Goal: Task Accomplishment & Management: Complete application form

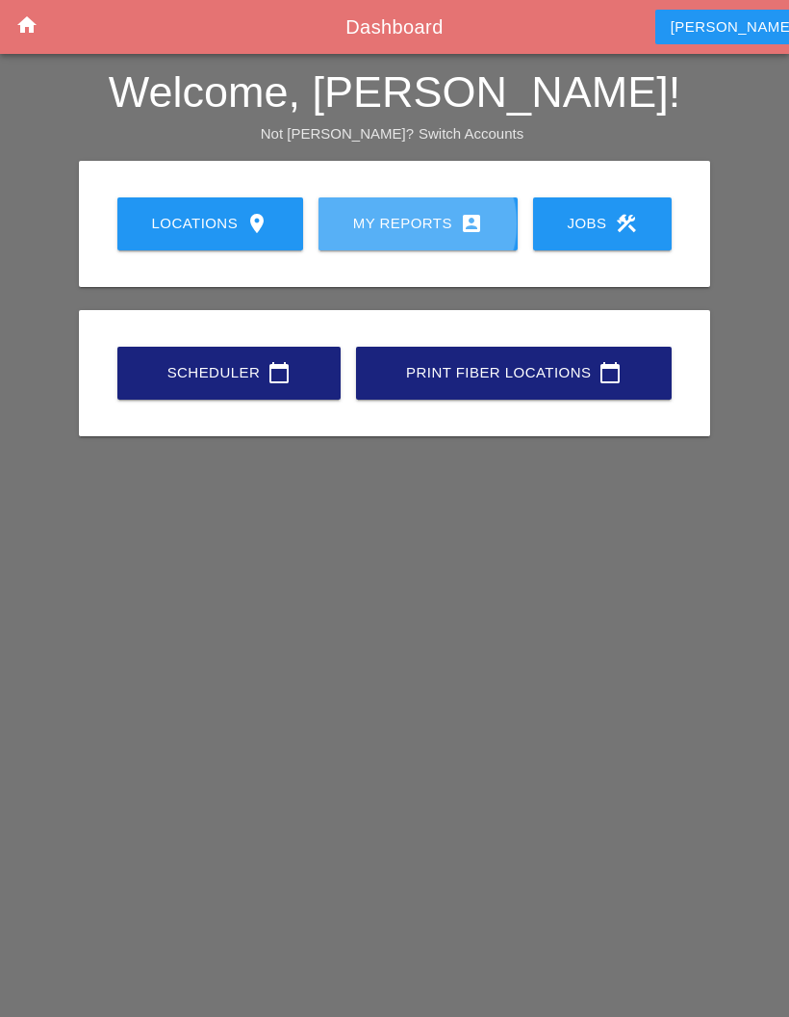
click at [433, 219] on div "My Reports account_box" at bounding box center [418, 223] width 138 height 23
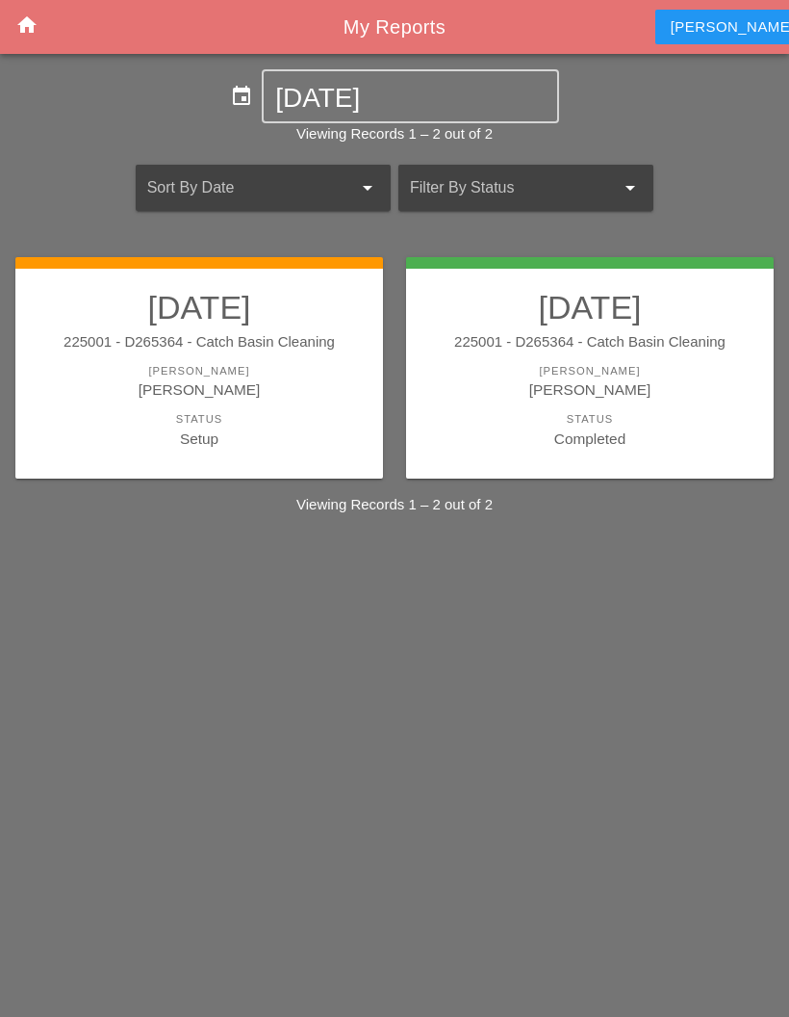
click at [212, 396] on div "[PERSON_NAME]" at bounding box center [199, 389] width 329 height 22
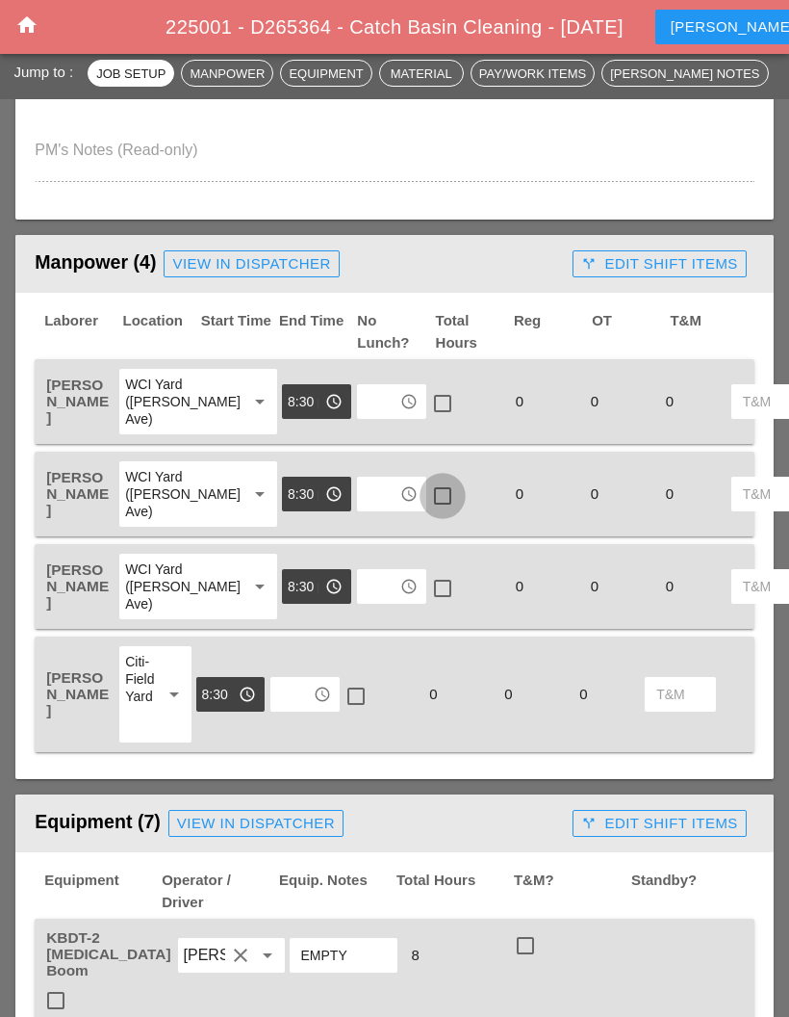
click at [426, 512] on div at bounding box center [442, 495] width 33 height 33
click at [363, 509] on input "text" at bounding box center [378, 493] width 31 height 31
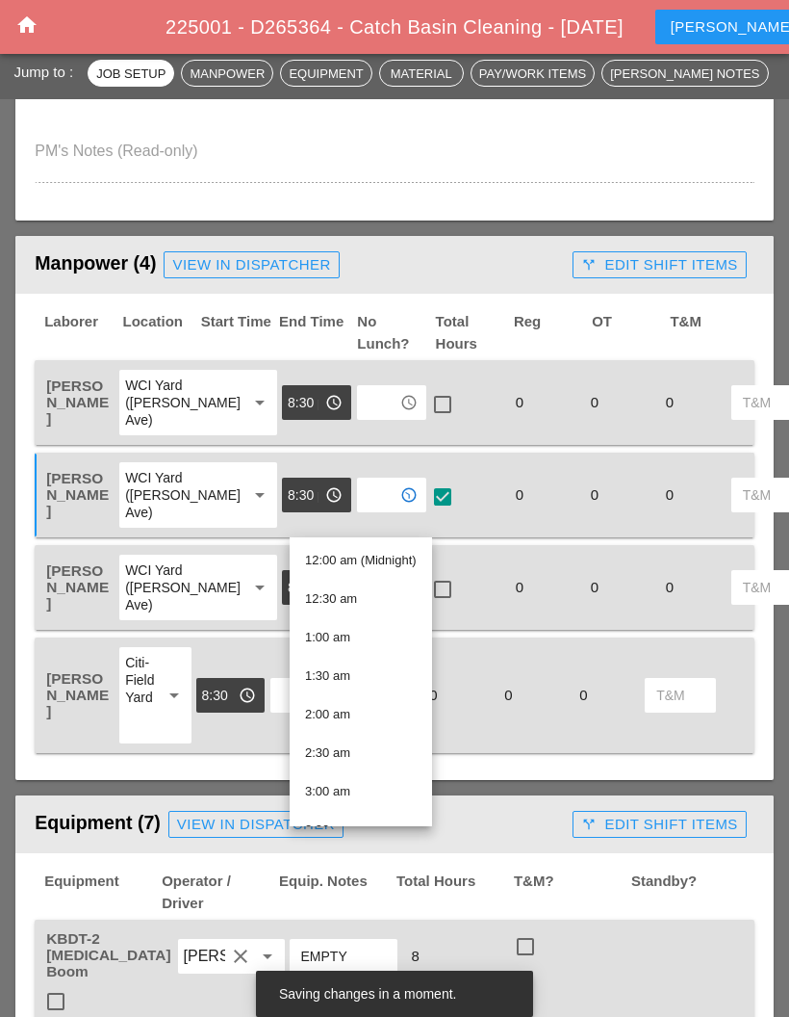
click at [349, 550] on div "12:00 am (Midnight)" at bounding box center [361, 560] width 112 height 23
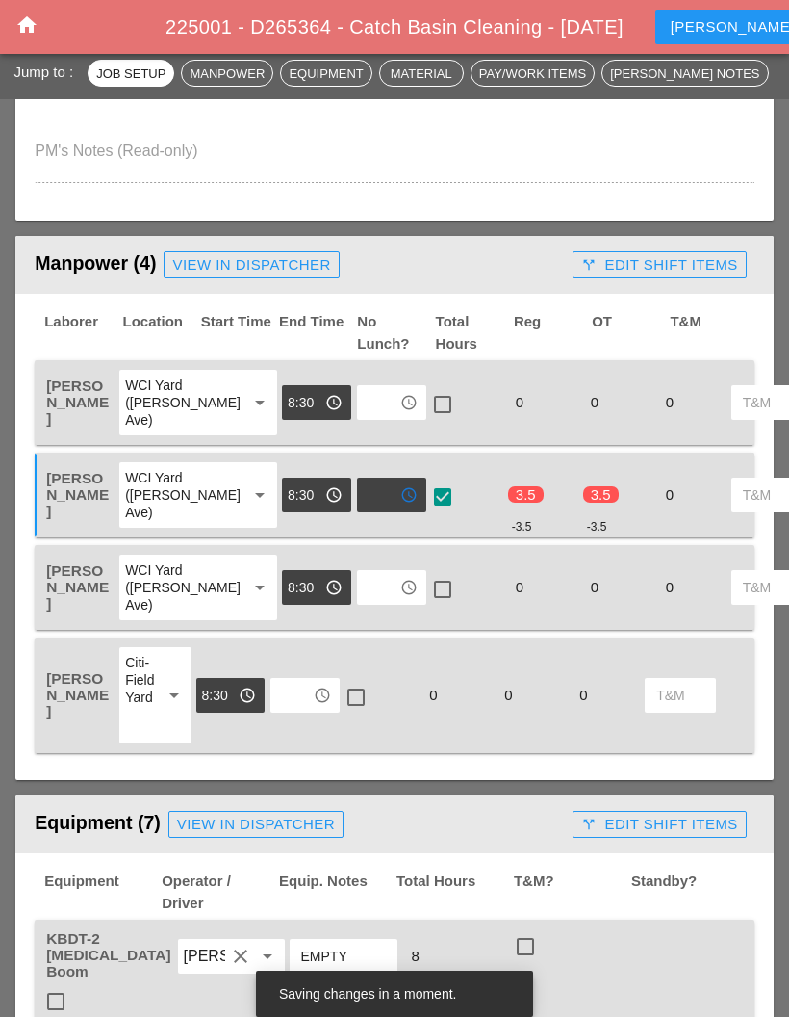
click at [363, 418] on input "text" at bounding box center [378, 402] width 31 height 31
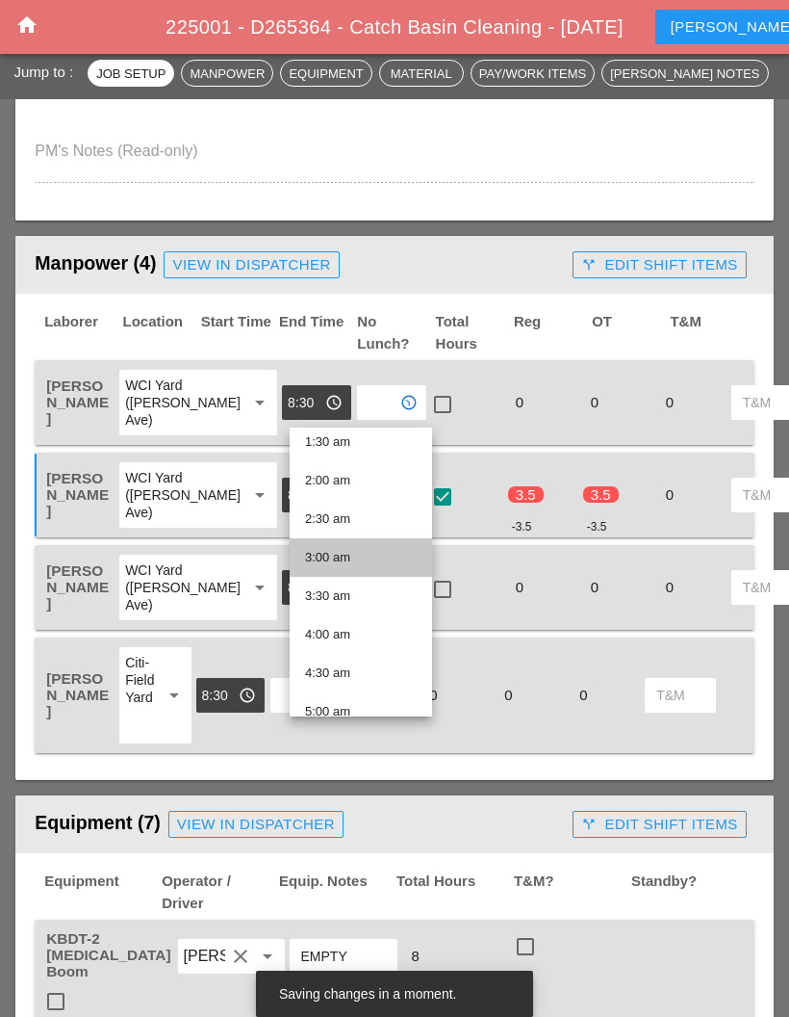
scroll to position [125, 0]
click at [366, 340] on span "No Lunch?" at bounding box center [394, 332] width 78 height 43
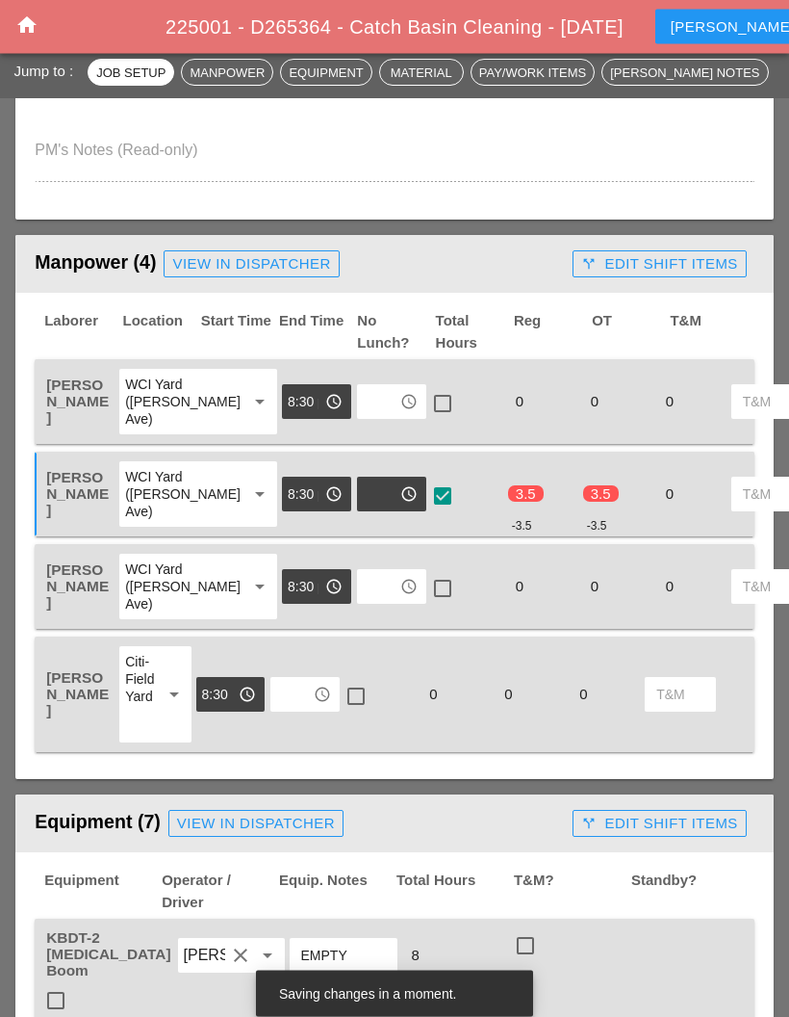
scroll to position [784, 0]
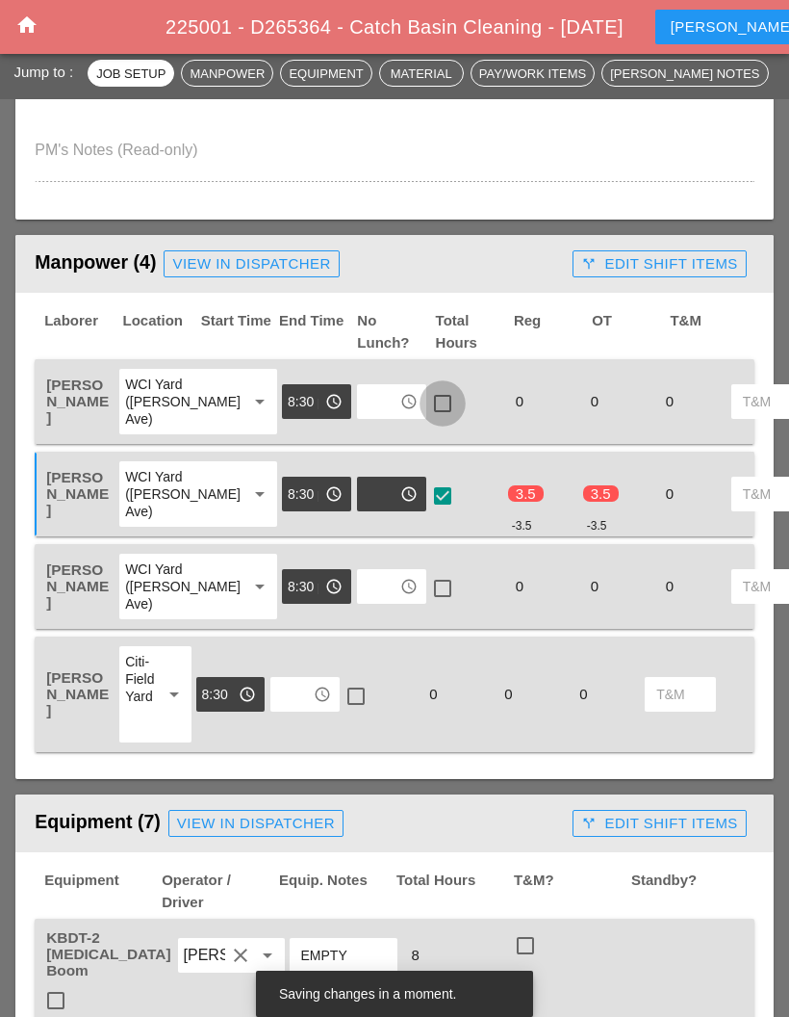
click at [426, 408] on div at bounding box center [442, 403] width 33 height 33
click at [359, 604] on div "access_time" at bounding box center [391, 586] width 69 height 35
click at [429, 611] on div "check_box_outline_blank" at bounding box center [466, 586] width 75 height 69
click at [426, 605] on div at bounding box center [442, 588] width 33 height 33
click at [356, 712] on div at bounding box center [356, 696] width 33 height 33
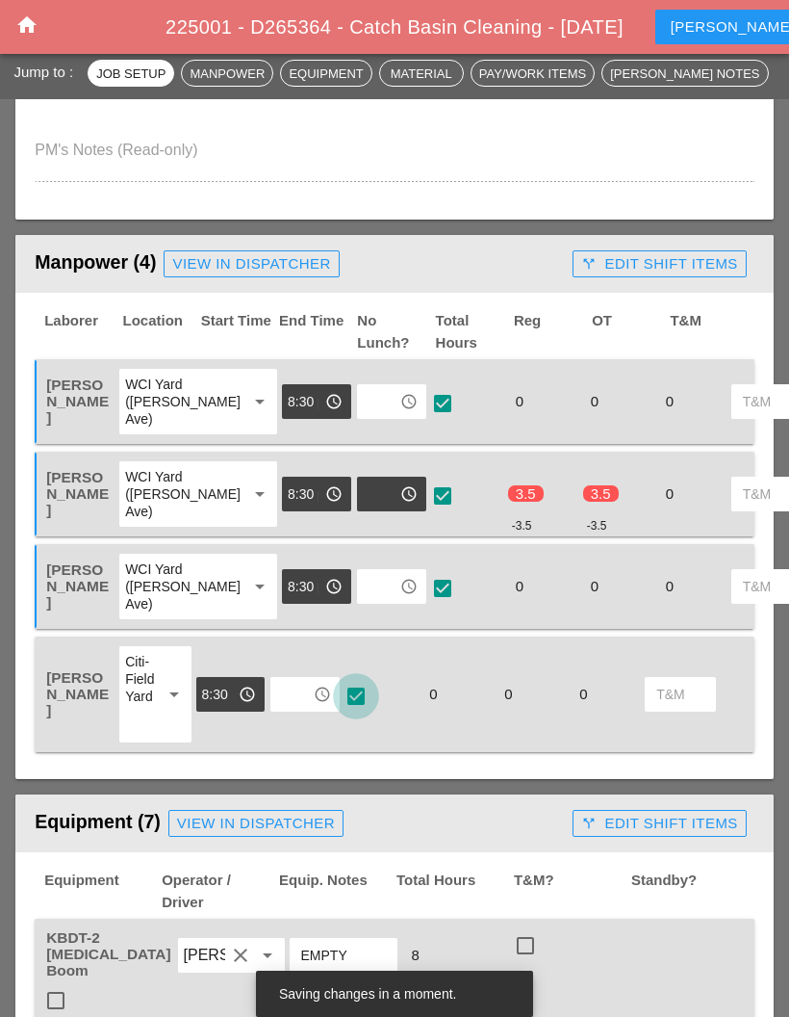
click at [307, 709] on input "text" at bounding box center [291, 694] width 31 height 31
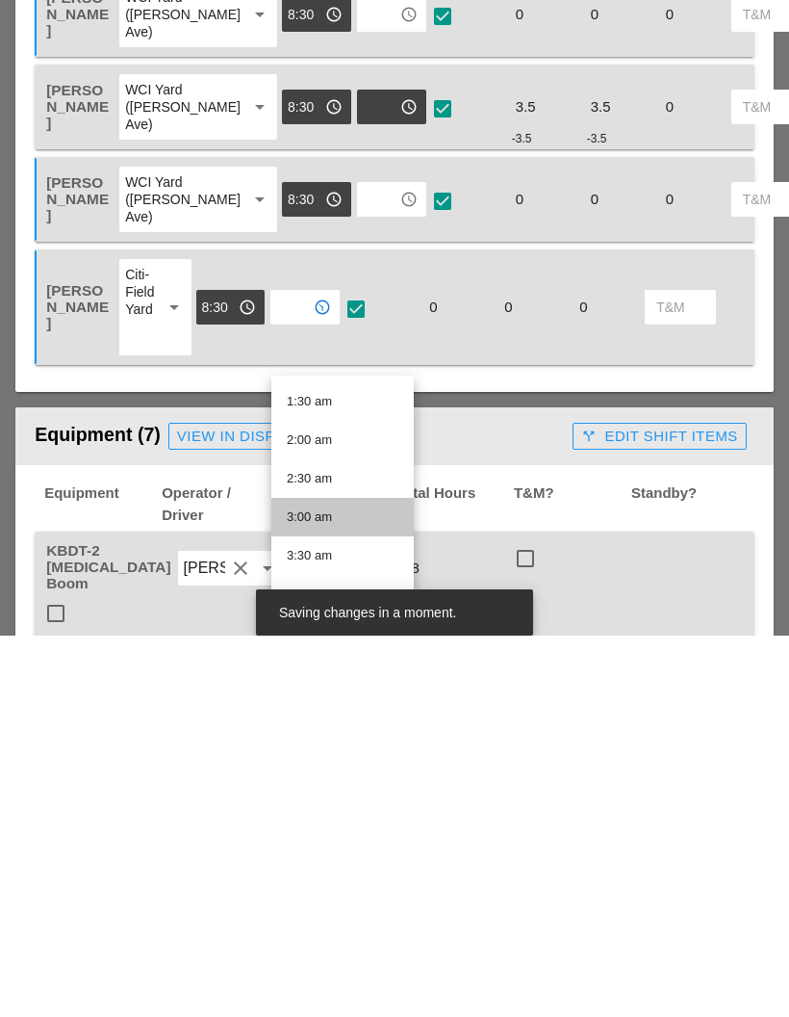
scroll to position [128, 0]
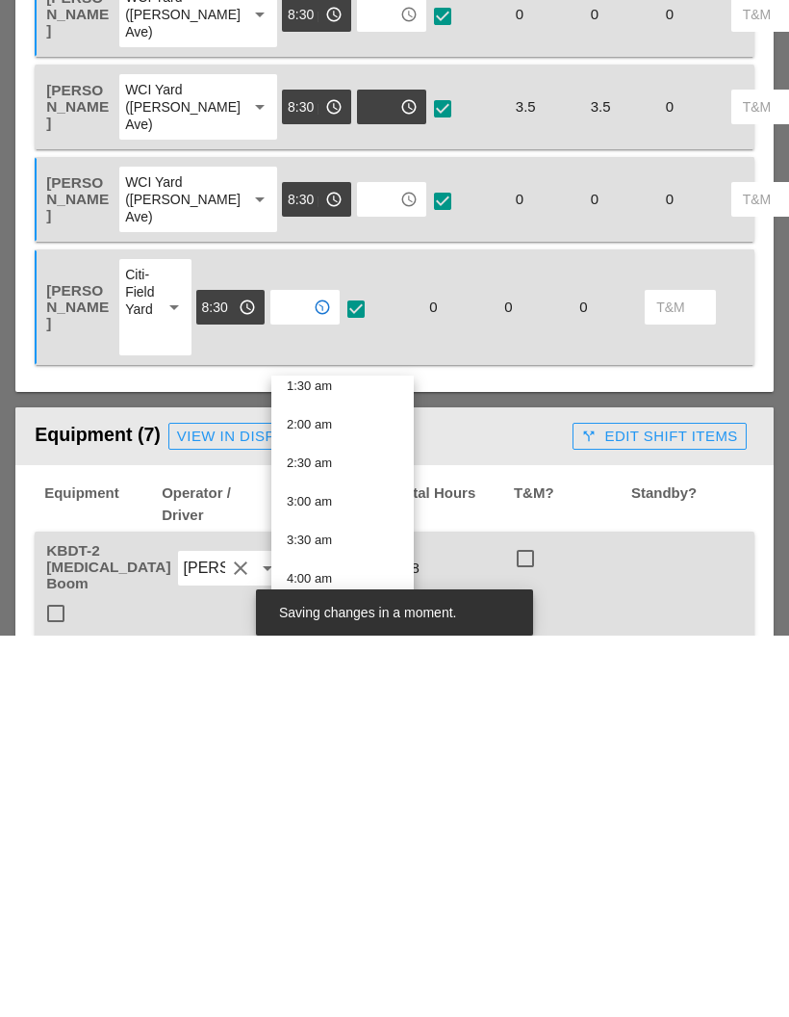
click at [342, 979] on div "4:30 am" at bounding box center [343, 998] width 112 height 39
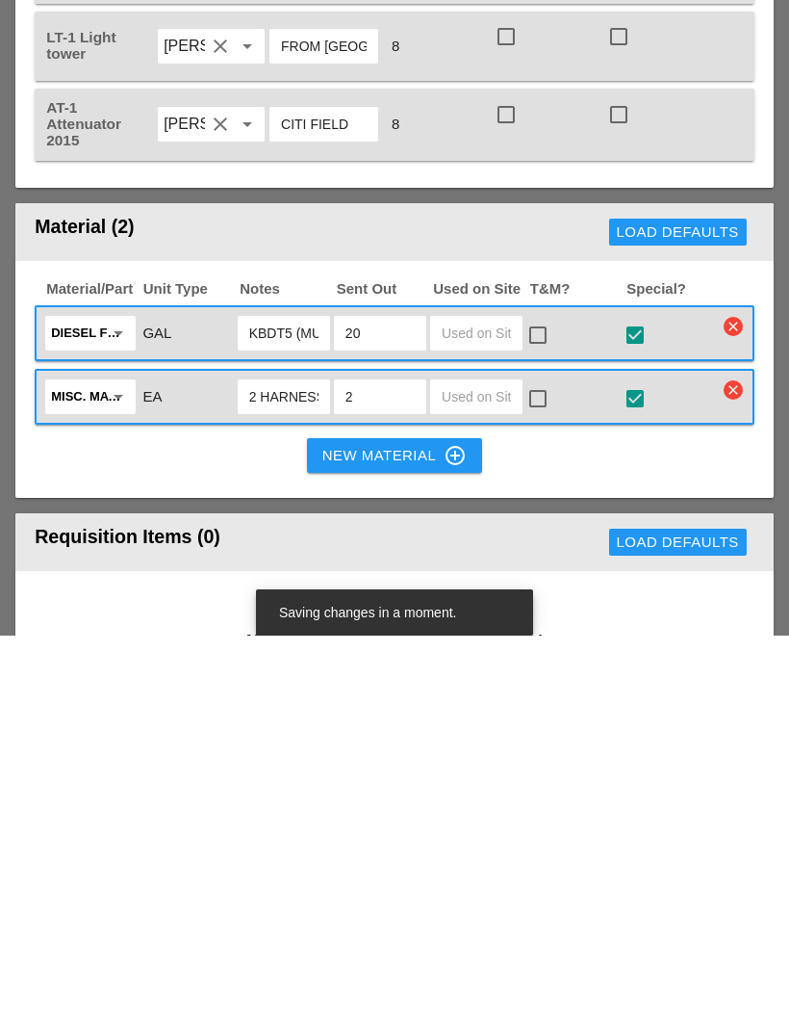
scroll to position [1808, 0]
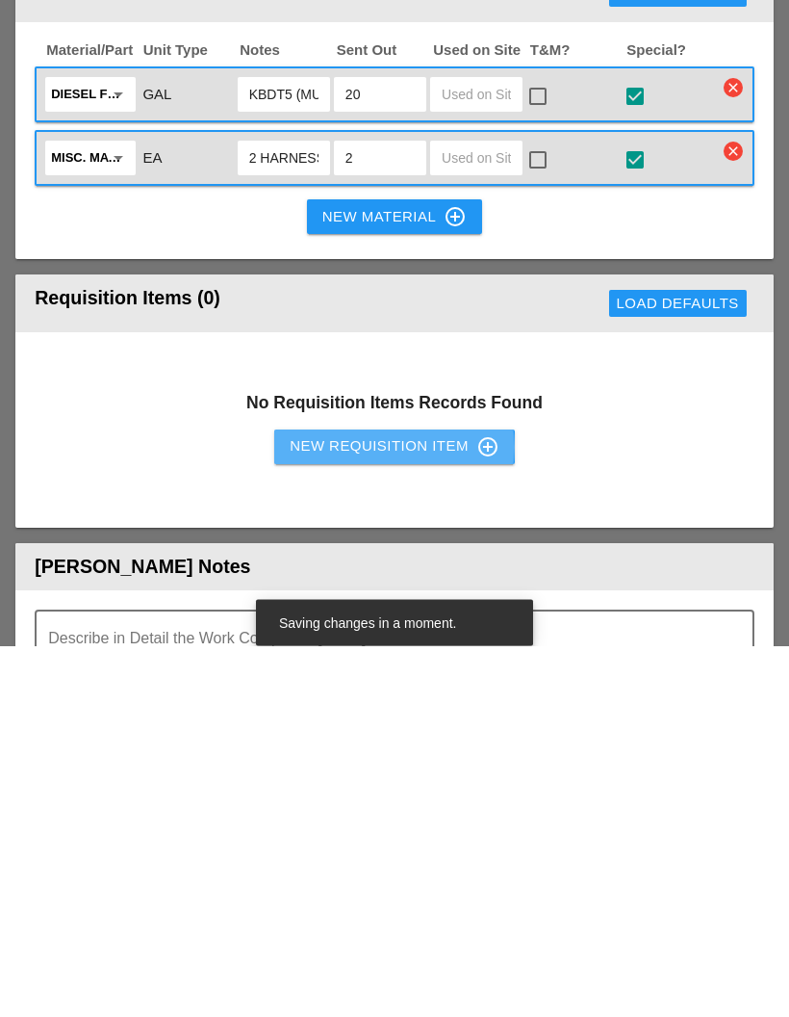
click at [444, 801] on button "New Requisition Item control_point" at bounding box center [394, 818] width 241 height 35
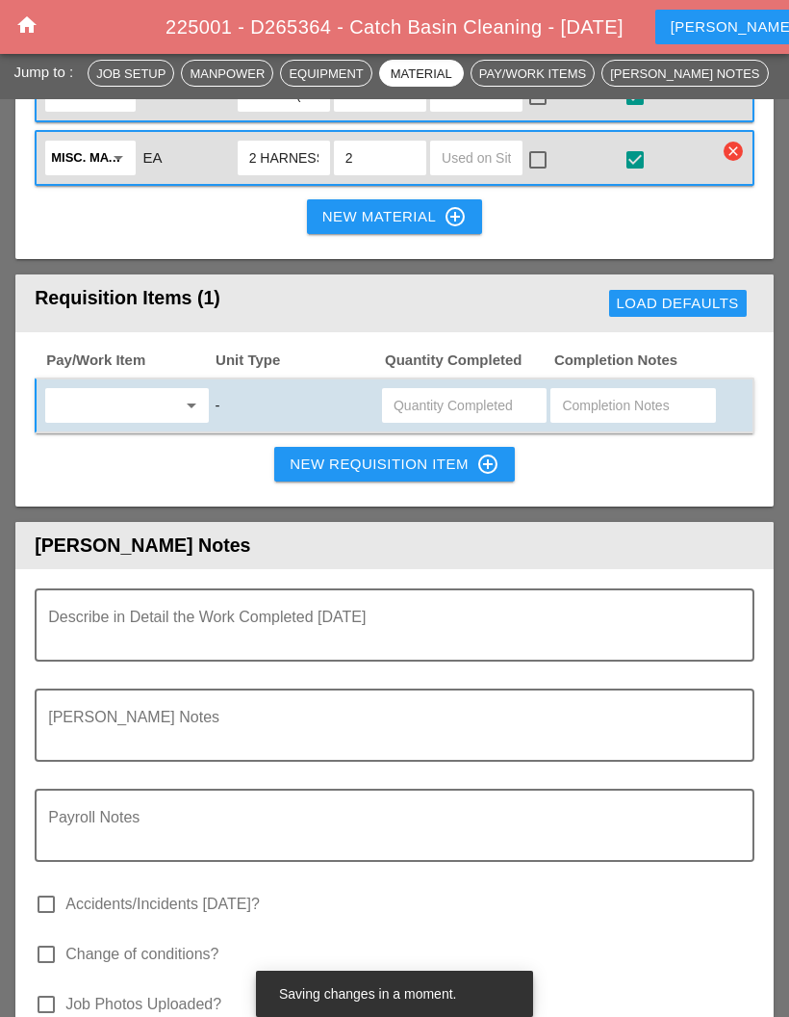
click at [127, 390] on input "text" at bounding box center [113, 405] width 124 height 31
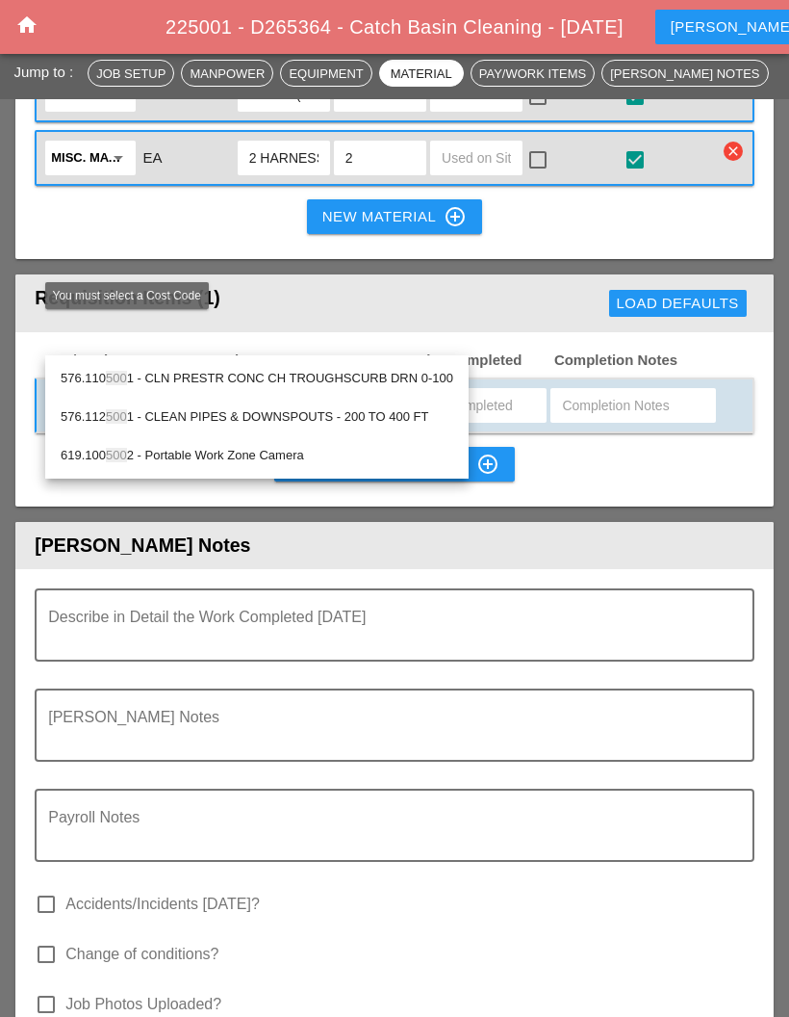
type input "5002"
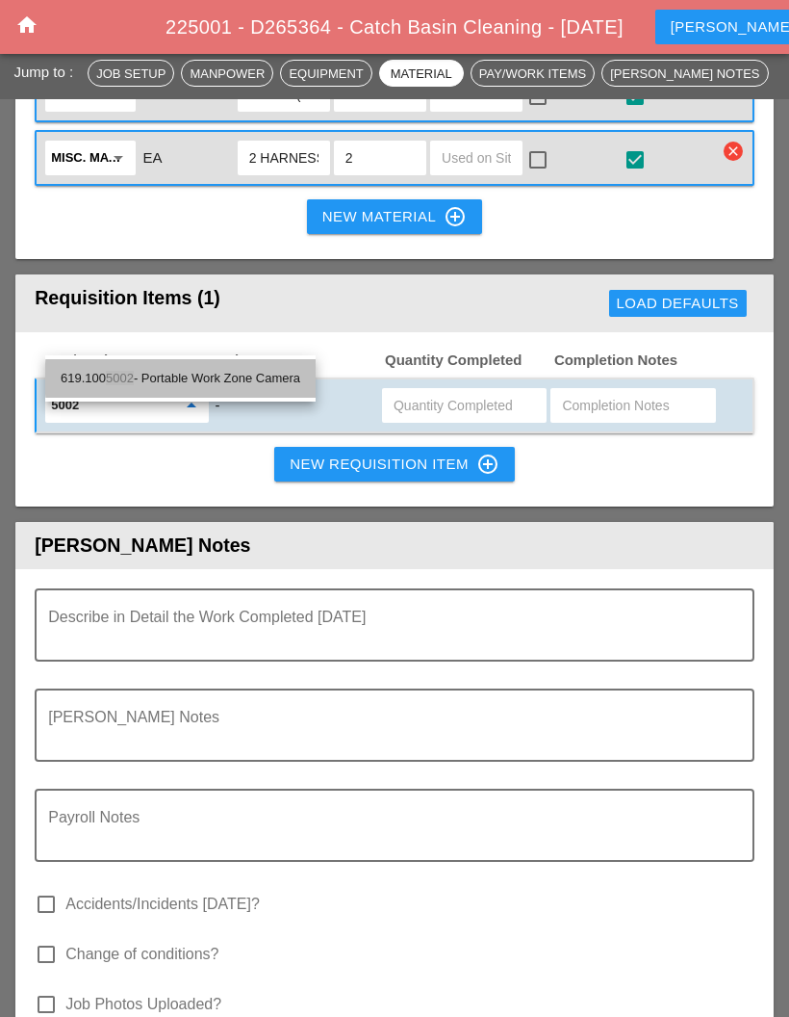
click at [233, 382] on div "619.100 5002 - Portable Work Zone Camera" at bounding box center [181, 378] width 240 height 23
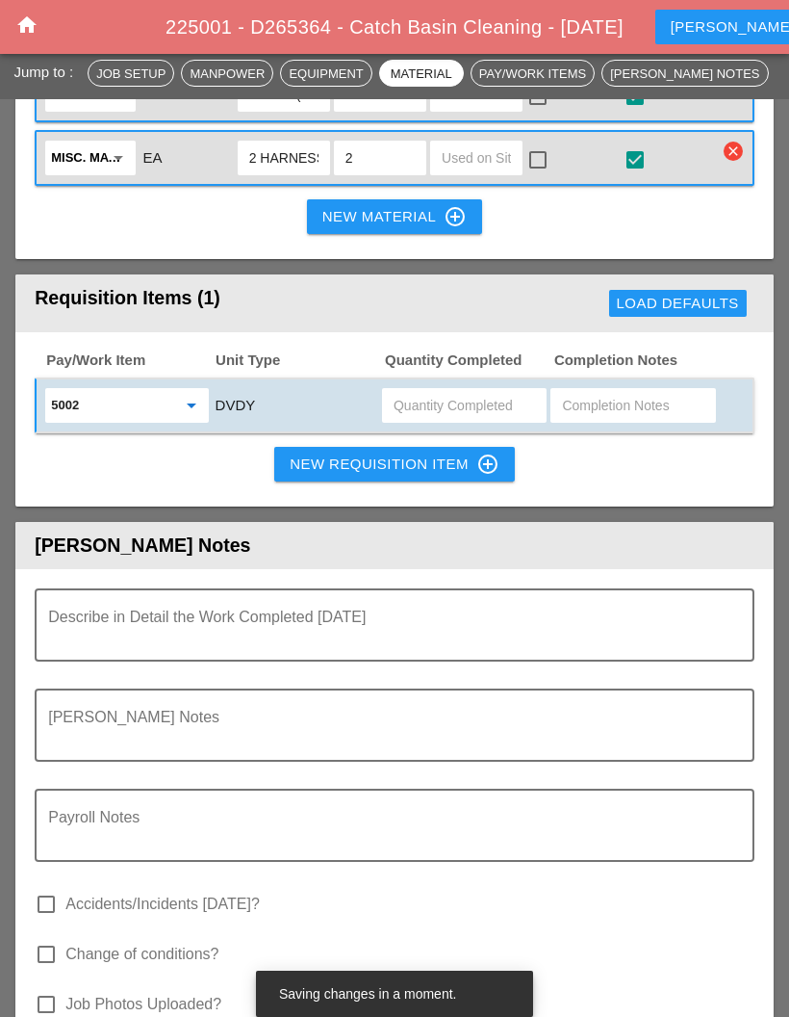
click at [457, 390] on input "text" at bounding box center [465, 405] width 142 height 31
type input "2"
click at [370, 377] on div "5002 arrow_drop_down DVDY 2" at bounding box center [395, 405] width 720 height 56
click at [375, 452] on div "New Requisition Item control_point" at bounding box center [395, 463] width 210 height 23
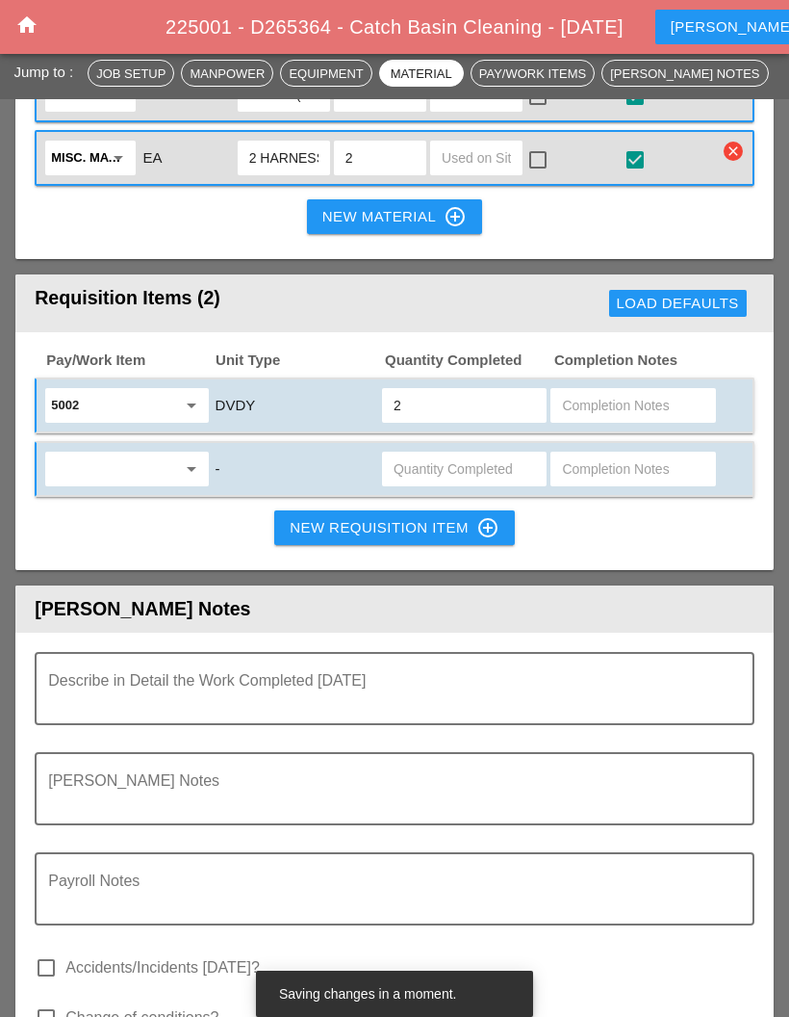
click at [146, 453] on input "text" at bounding box center [113, 468] width 124 height 31
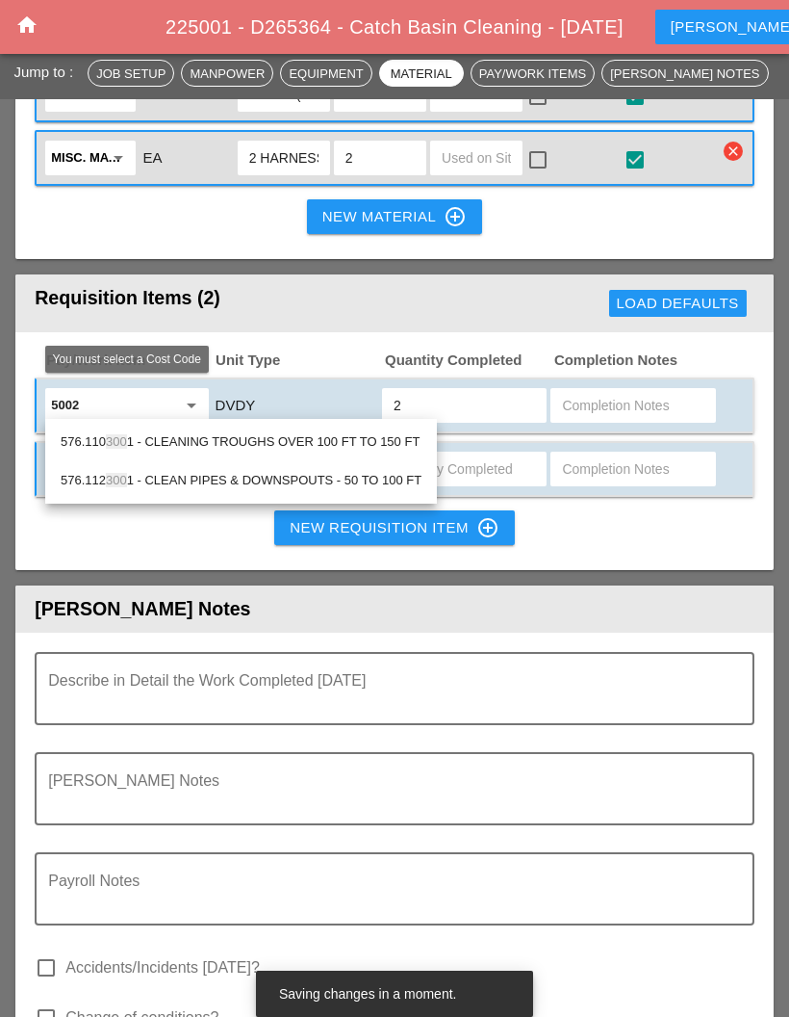
type input "3001"
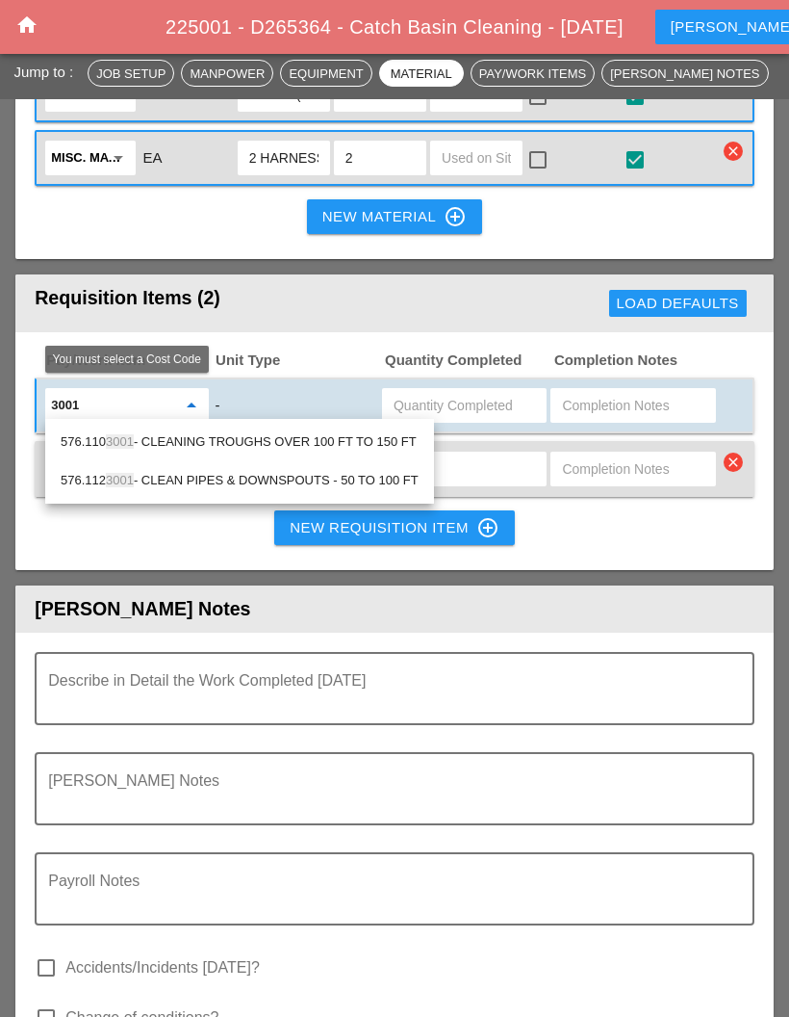
click at [126, 390] on input "3001" at bounding box center [113, 405] width 124 height 31
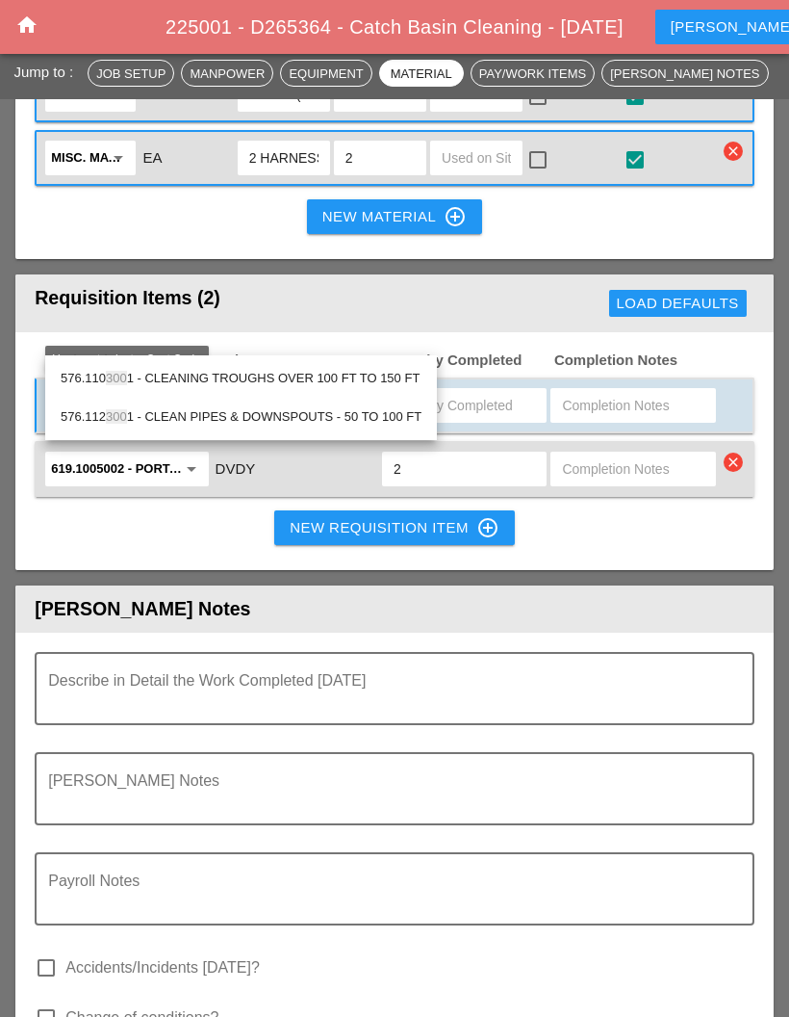
type input "3"
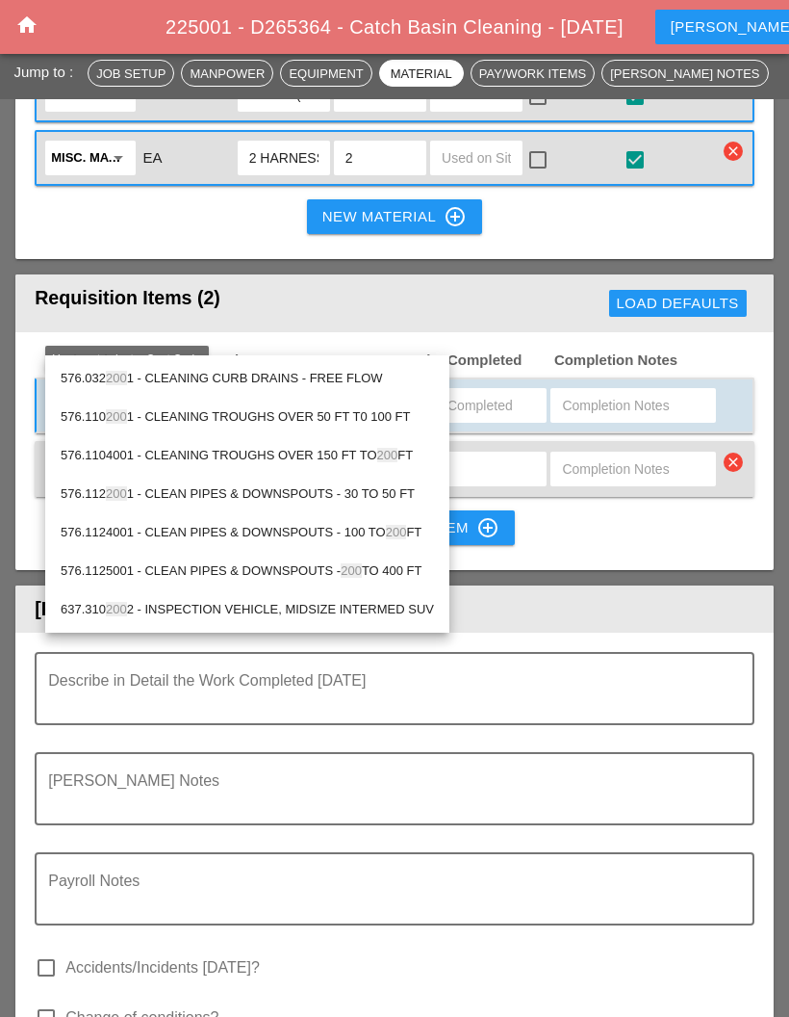
type input "2001"
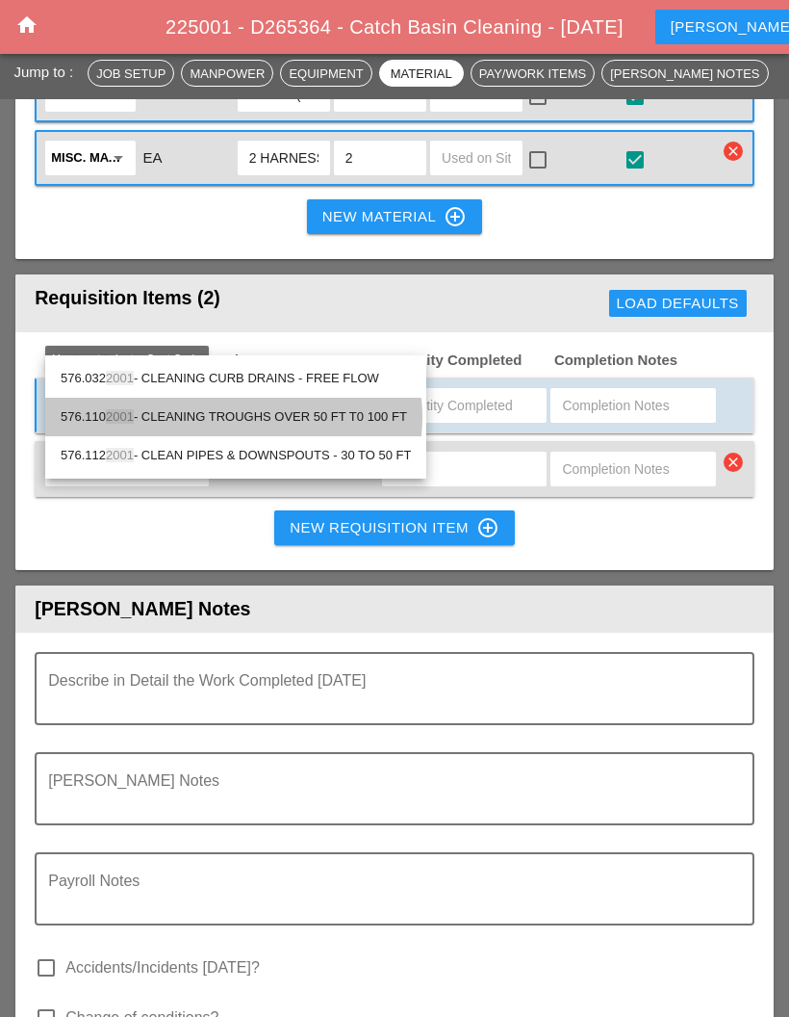
click at [321, 415] on div "576.110 2001 - CLEANING TROUGHS OVER 50 FT T0 100 FT" at bounding box center [236, 416] width 350 height 23
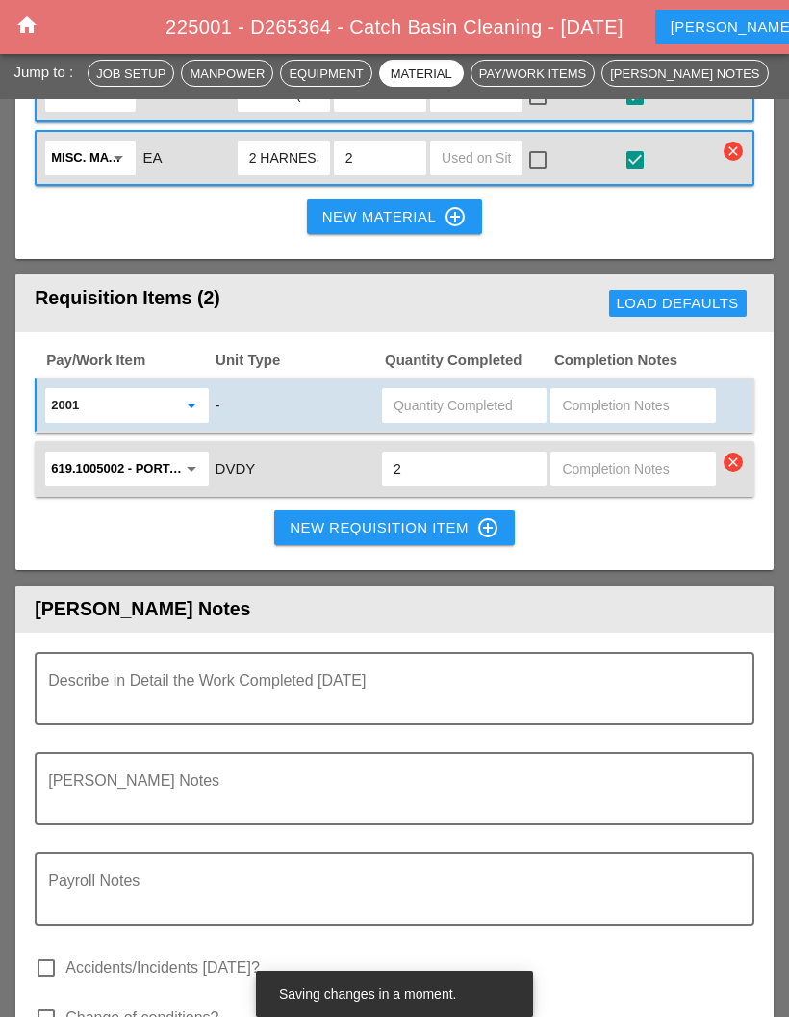
click at [450, 390] on input "text" at bounding box center [465, 405] width 142 height 31
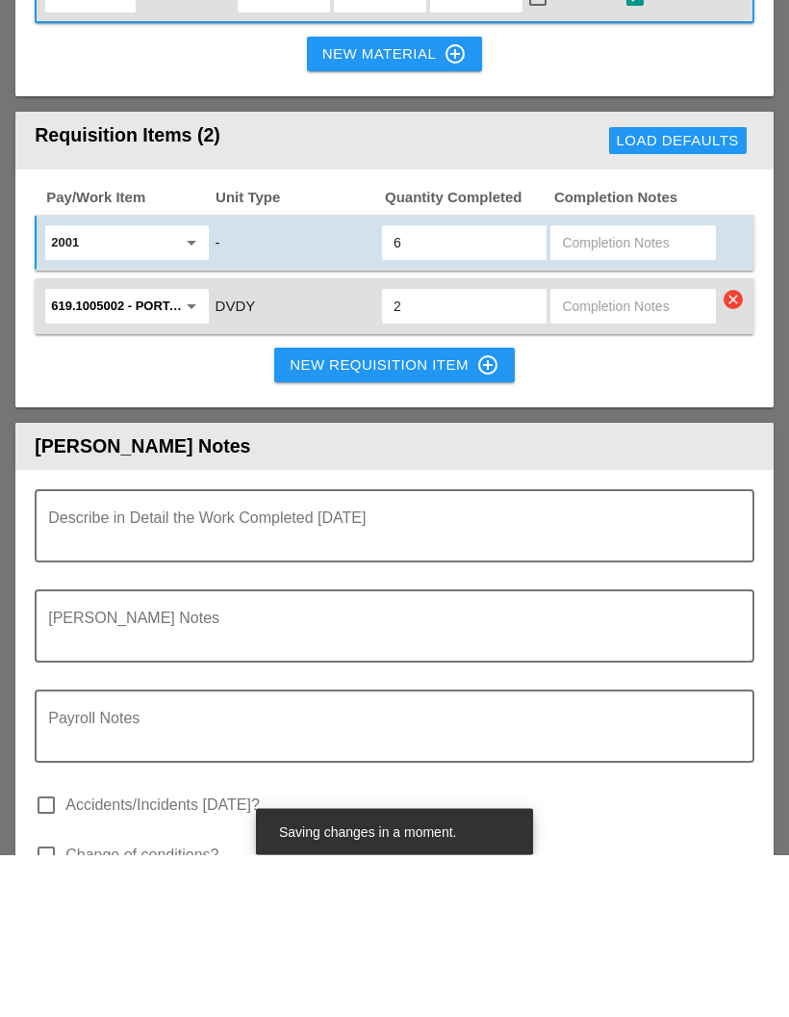
type input "6"
click at [387, 677] on textarea "Describe in Detail the Work Completed Today" at bounding box center [387, 700] width 678 height 46
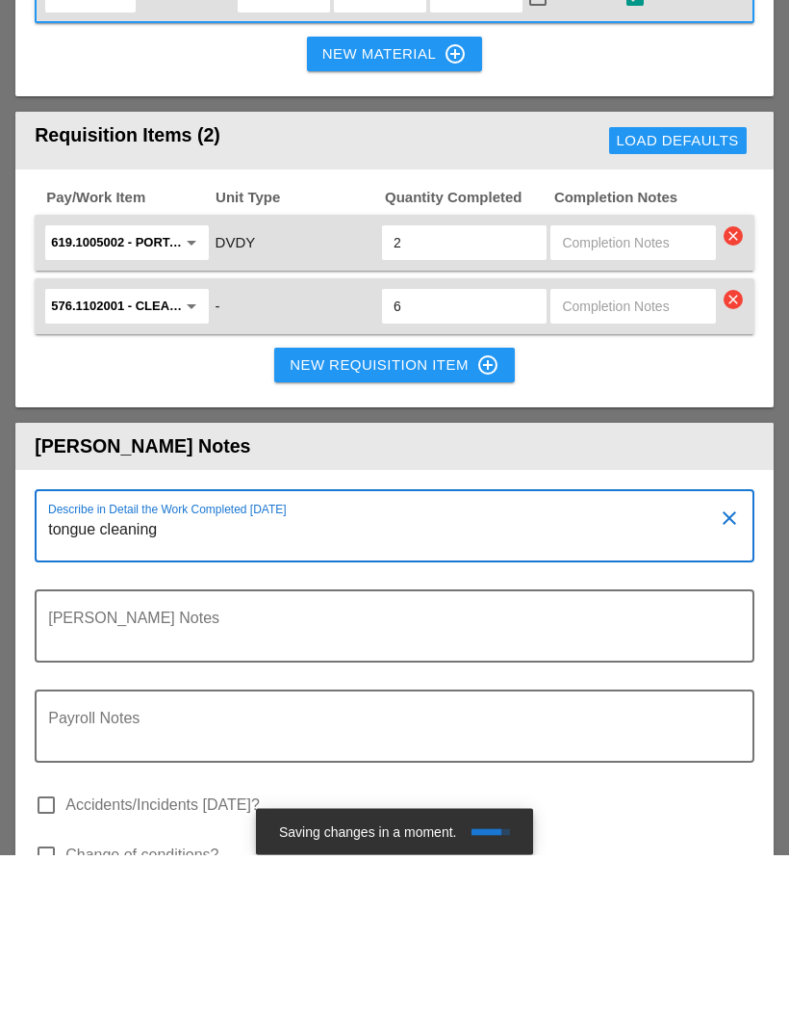
click at [64, 677] on textarea "tongue cleaning" at bounding box center [387, 700] width 678 height 46
click at [314, 677] on textarea "Continue cleaning" at bounding box center [387, 700] width 678 height 46
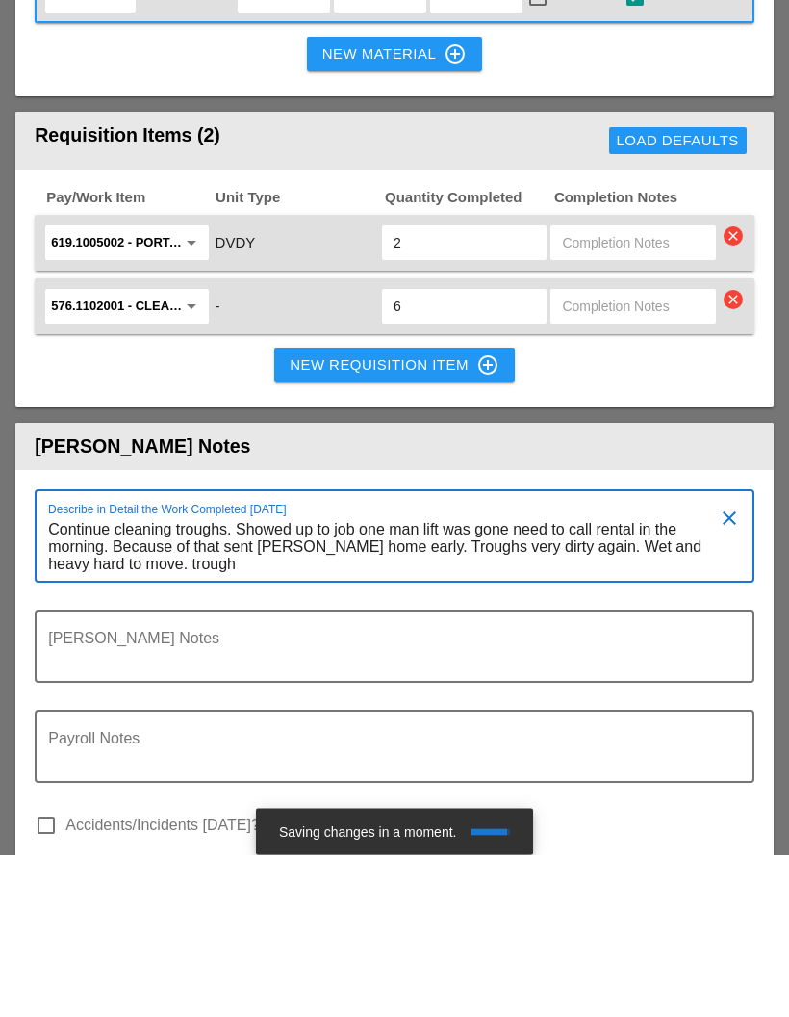
scroll to position [0, 0]
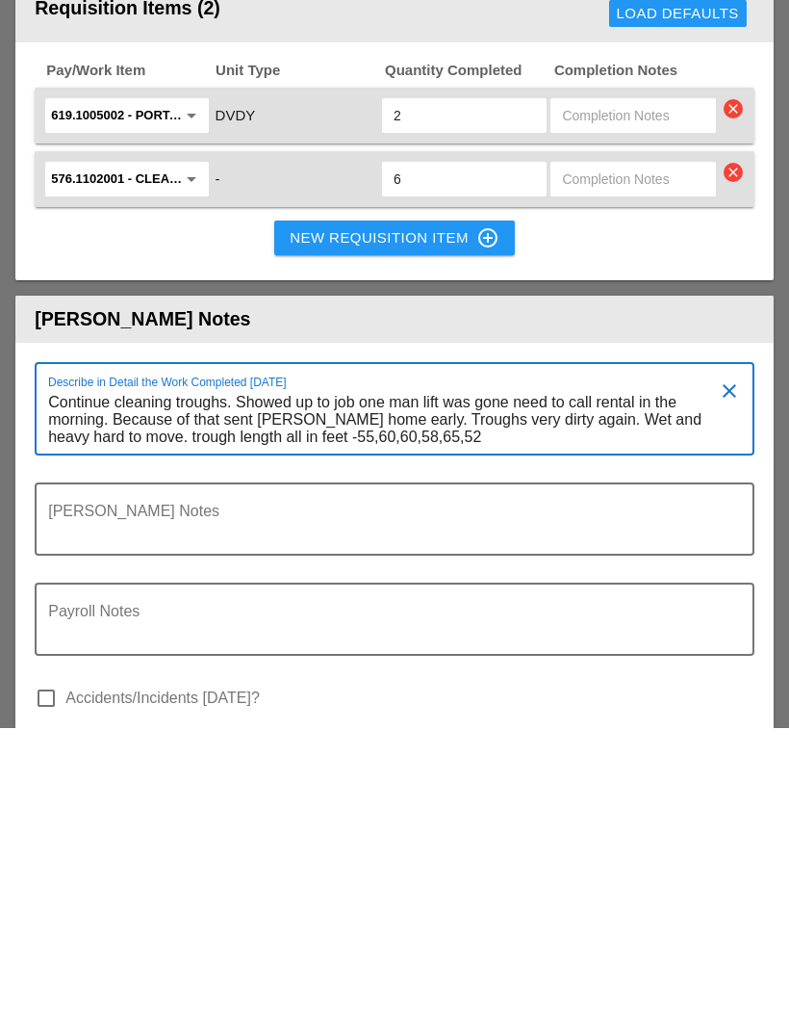
type textarea "Continue cleaning troughs. Showed up to job one man lift was gone need to call …"
click at [563, 897] on textarea "Payroll Notes" at bounding box center [387, 920] width 678 height 46
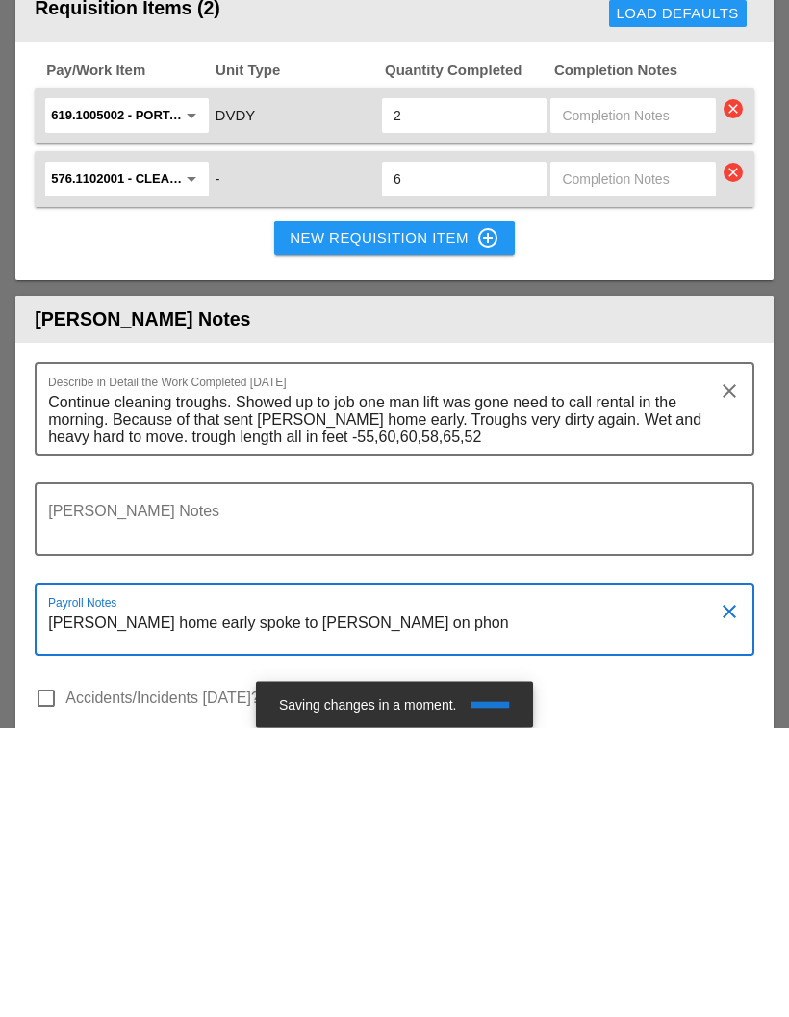
type textarea "[PERSON_NAME] home early spoke to [PERSON_NAME] on phone"
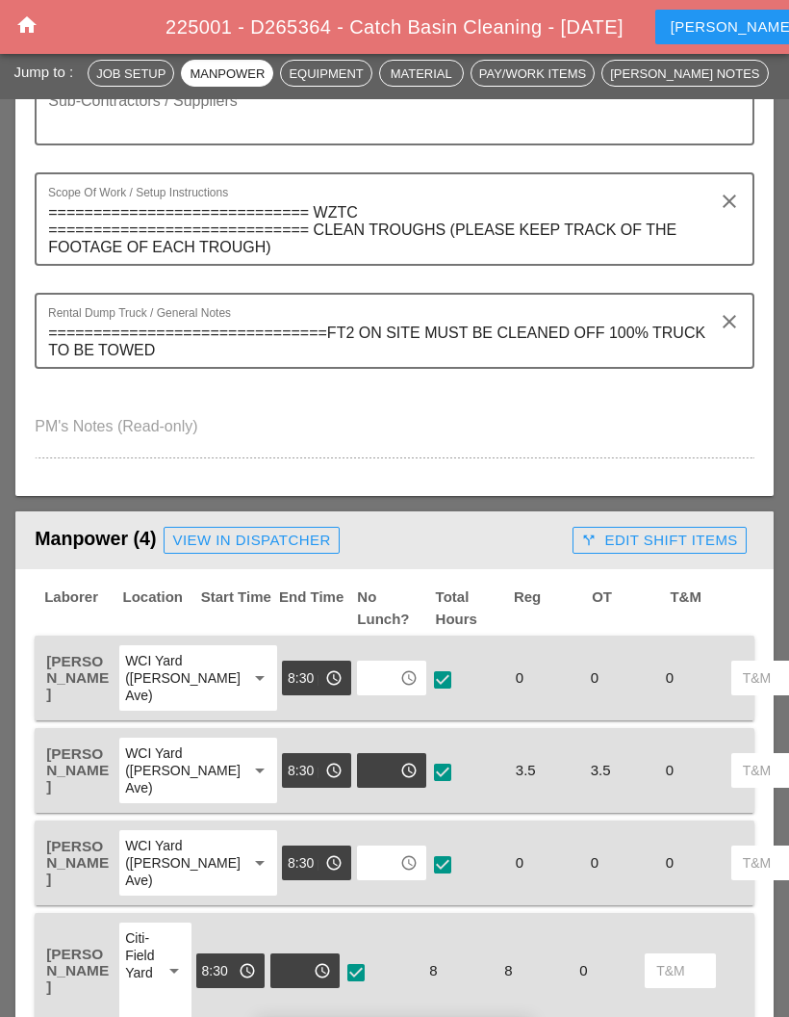
scroll to position [507, 0]
